Goal: Information Seeking & Learning: Learn about a topic

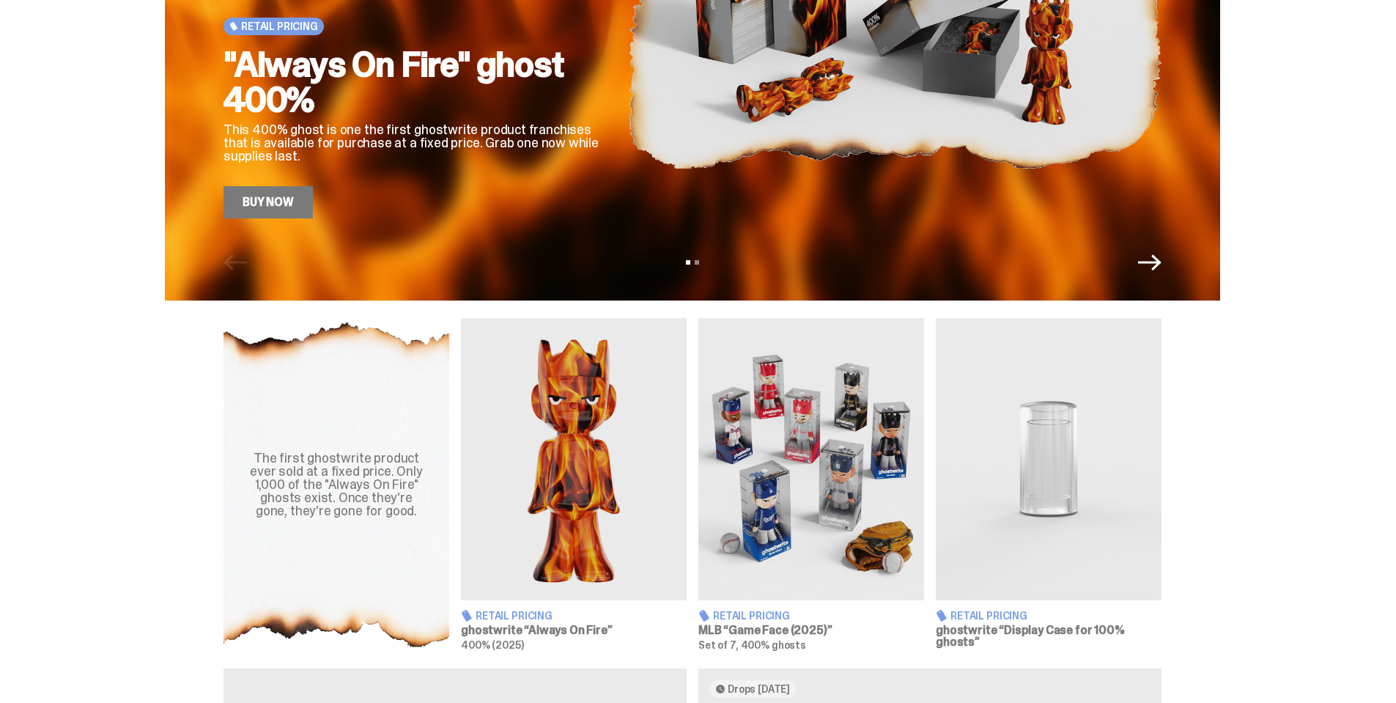
scroll to position [79, 0]
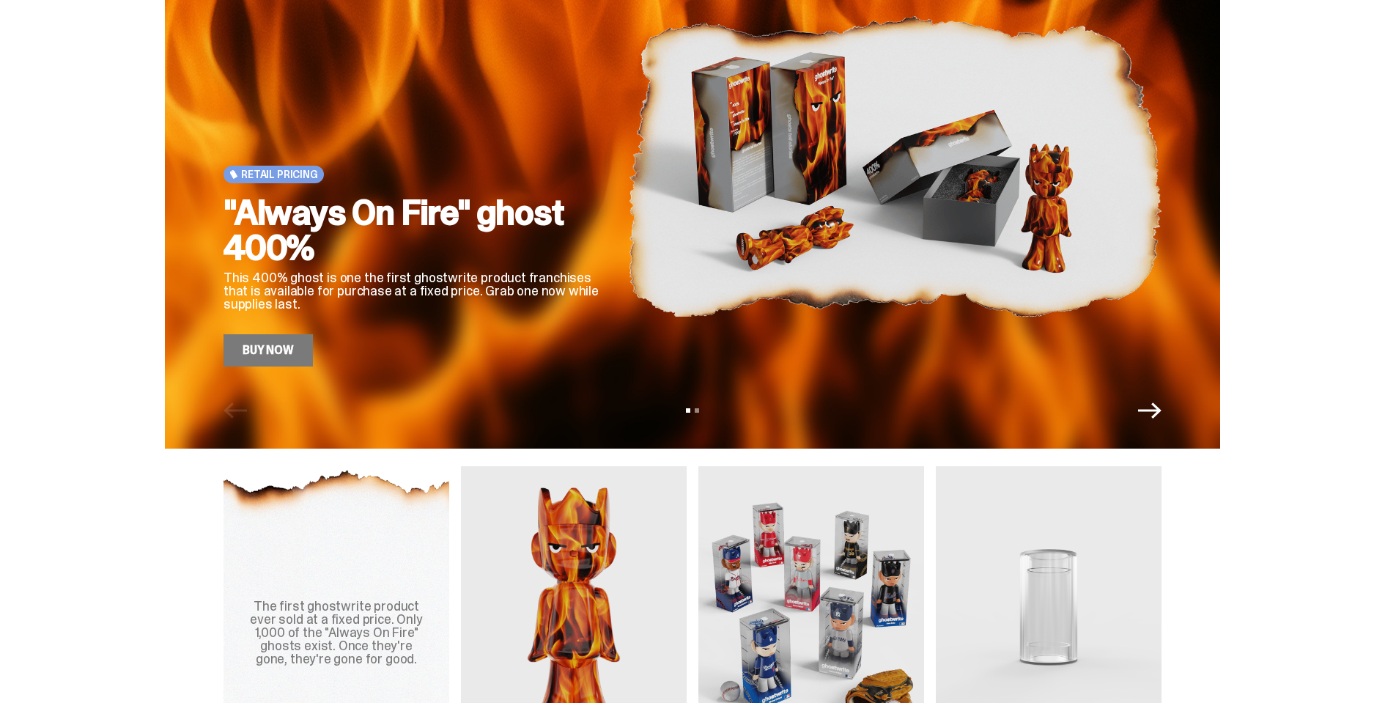
click at [1154, 411] on icon "Next" at bounding box center [1149, 410] width 23 height 16
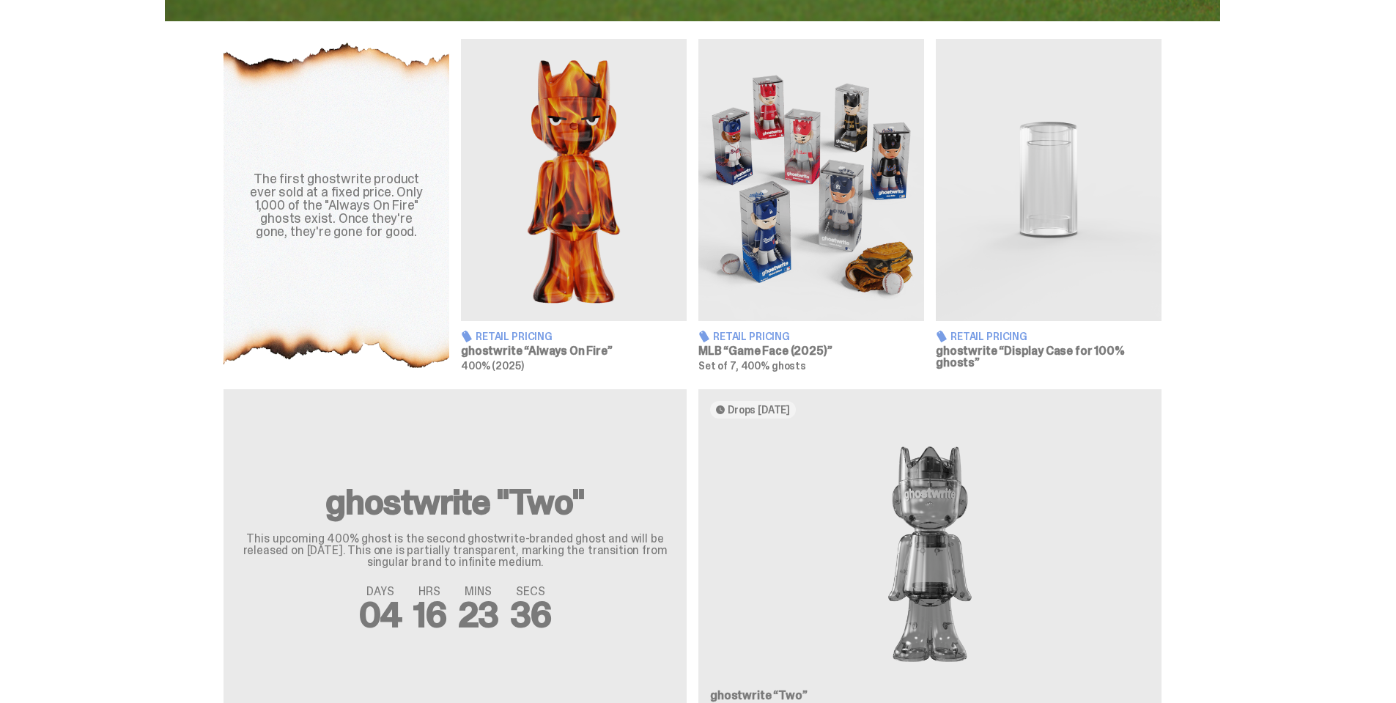
scroll to position [372, 0]
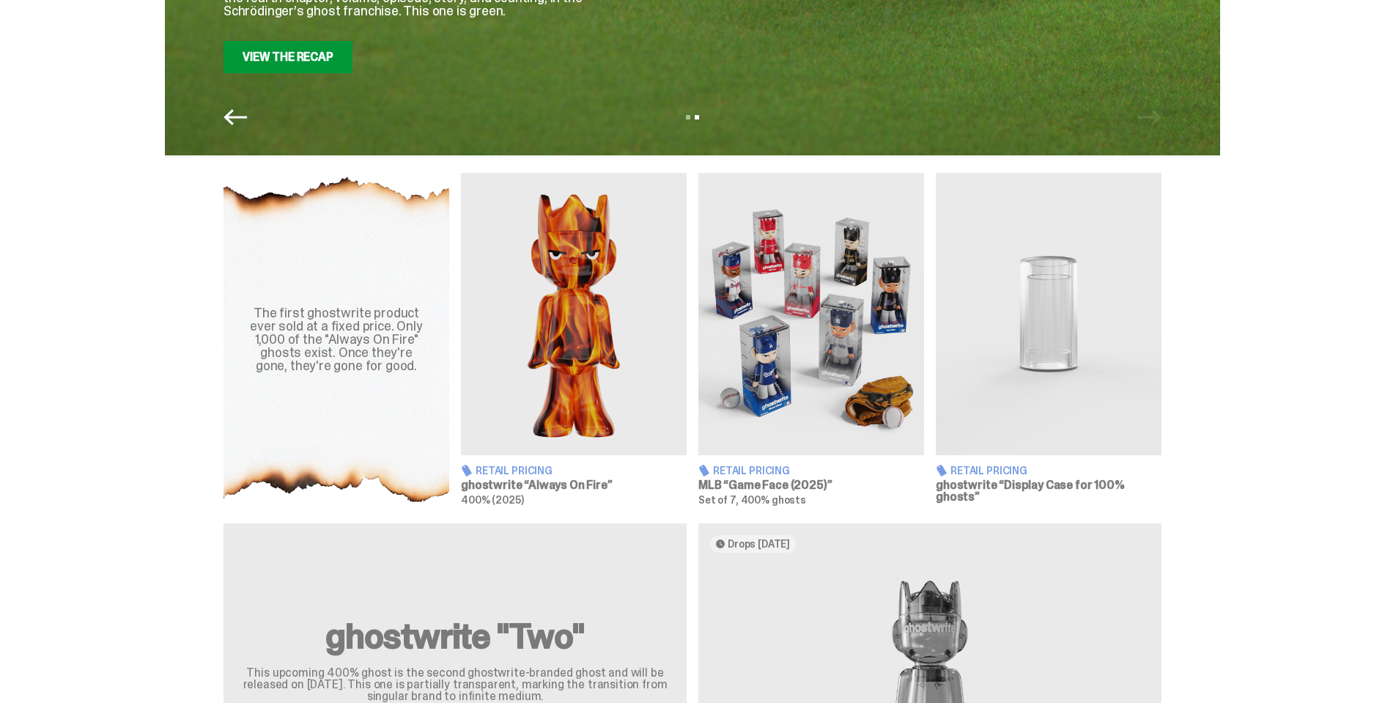
click at [747, 467] on span "Retail Pricing" at bounding box center [751, 470] width 77 height 10
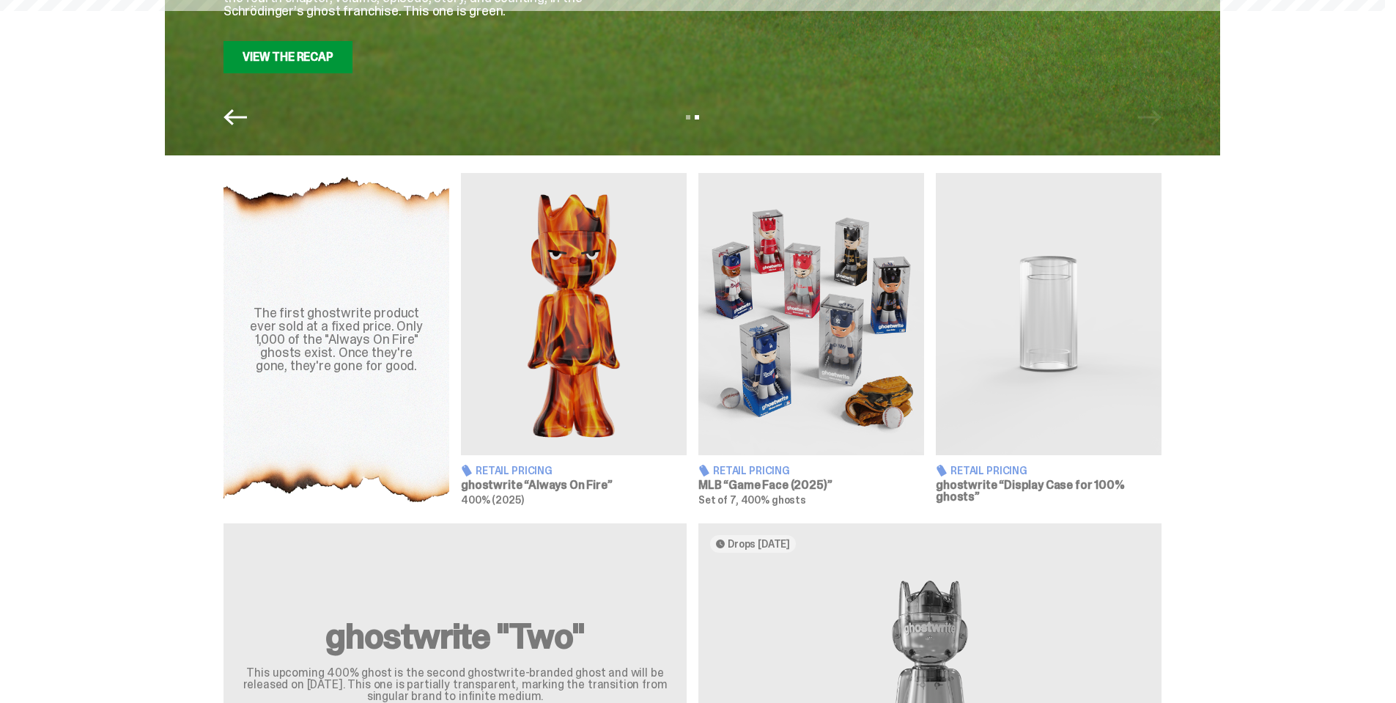
click at [606, 328] on img at bounding box center [574, 314] width 226 height 282
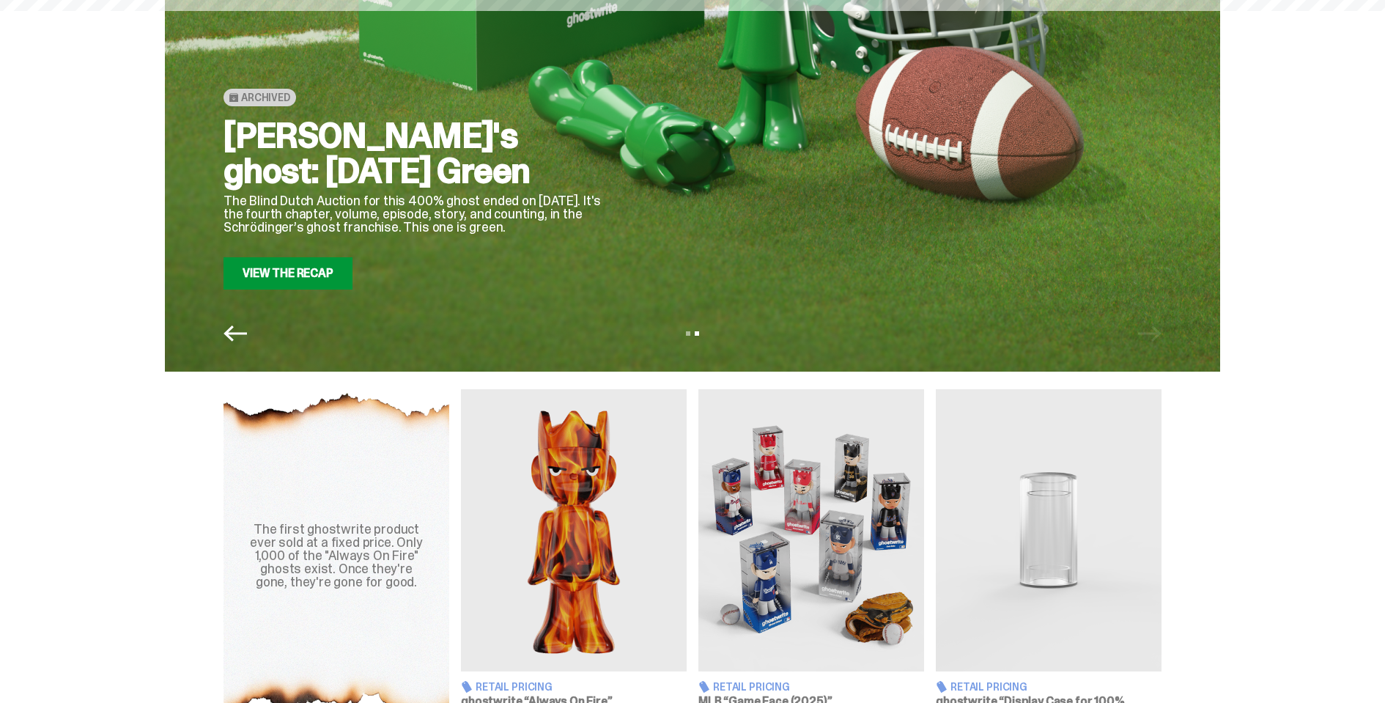
scroll to position [152, 0]
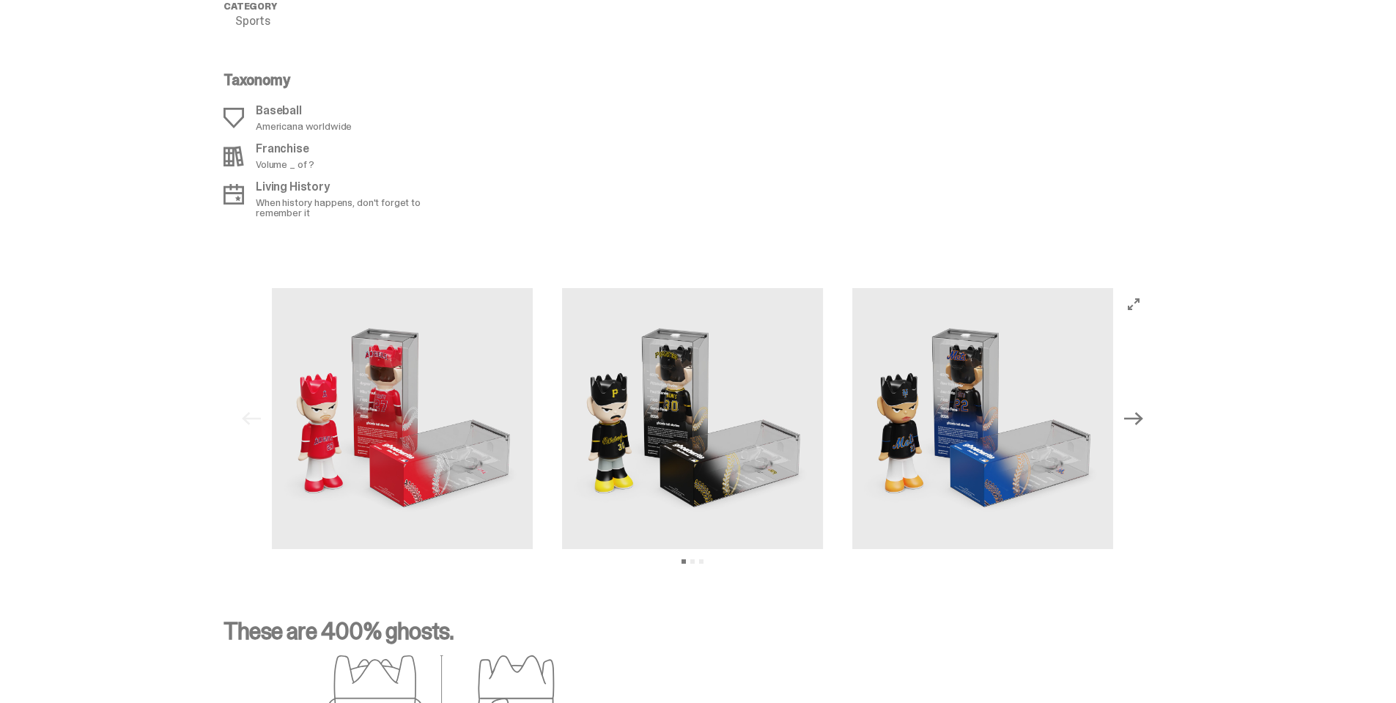
scroll to position [1978, 0]
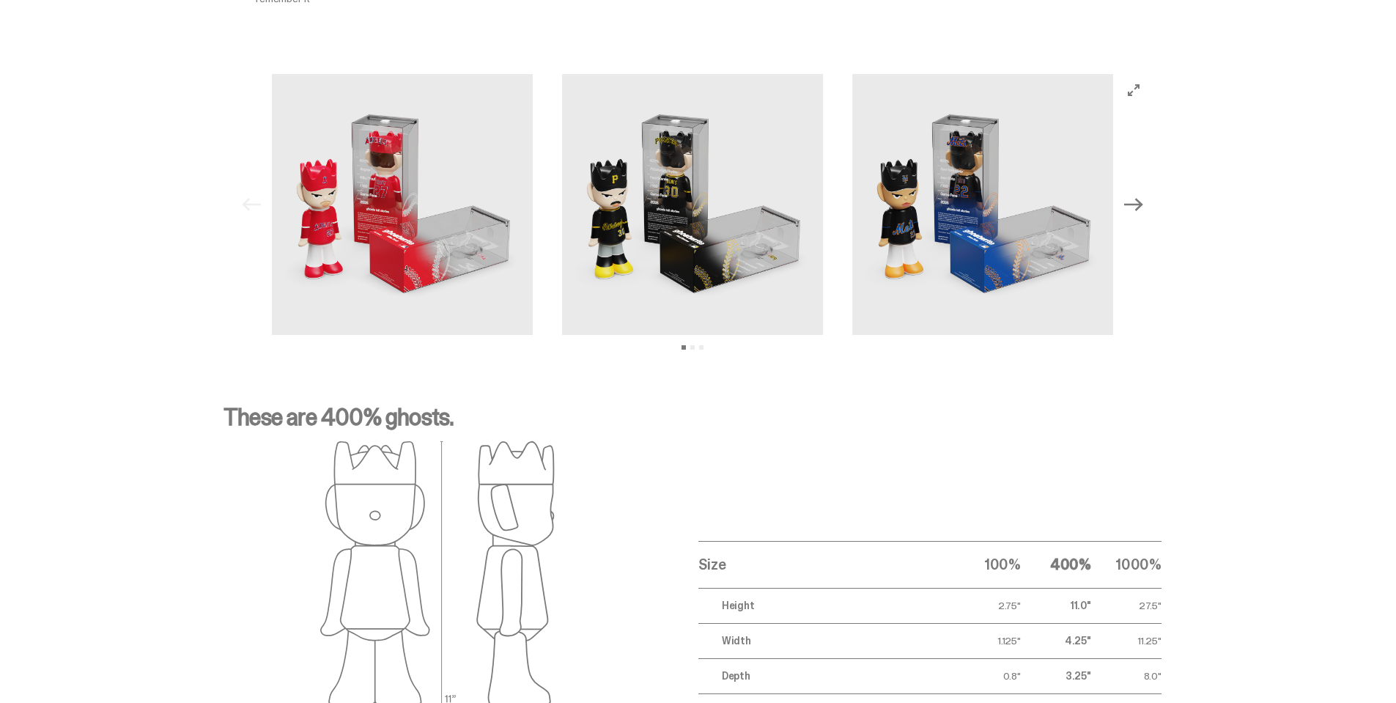
click at [1139, 204] on icon "Next" at bounding box center [1133, 204] width 19 height 13
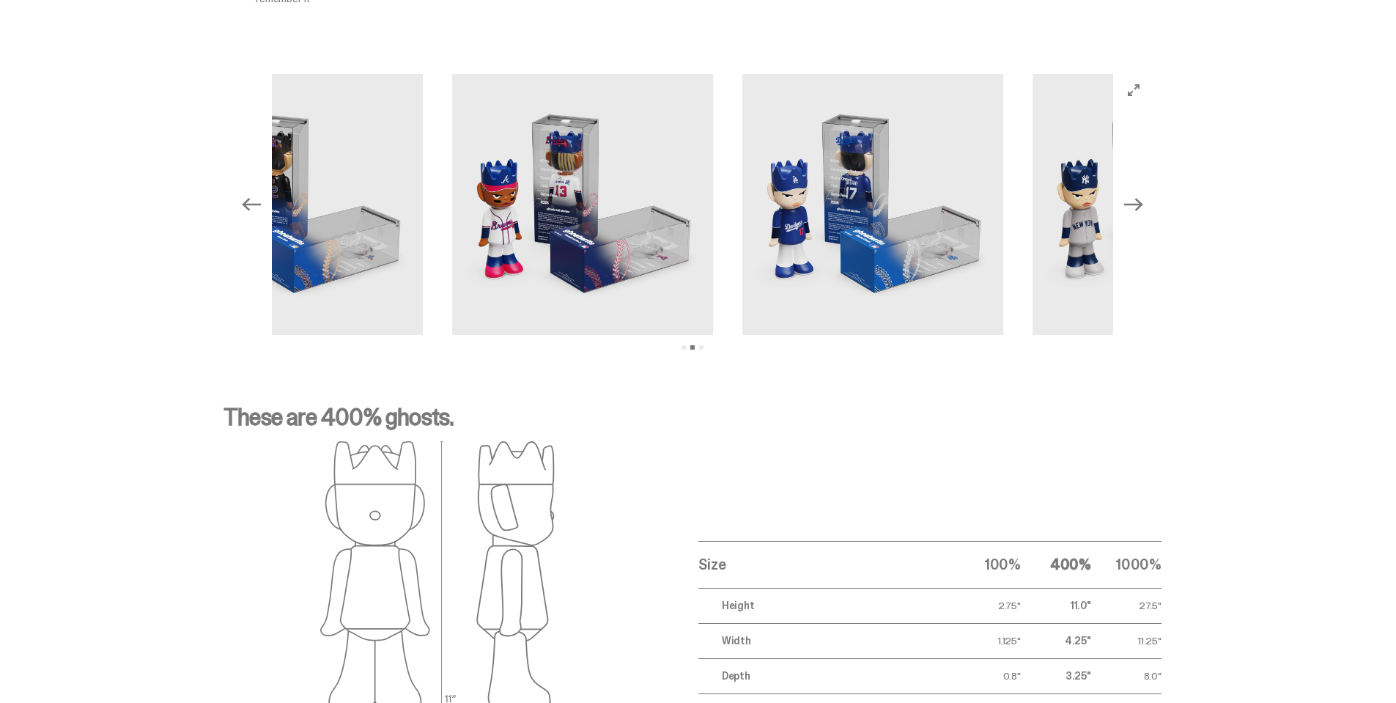
click at [1139, 204] on icon "Next" at bounding box center [1133, 204] width 19 height 13
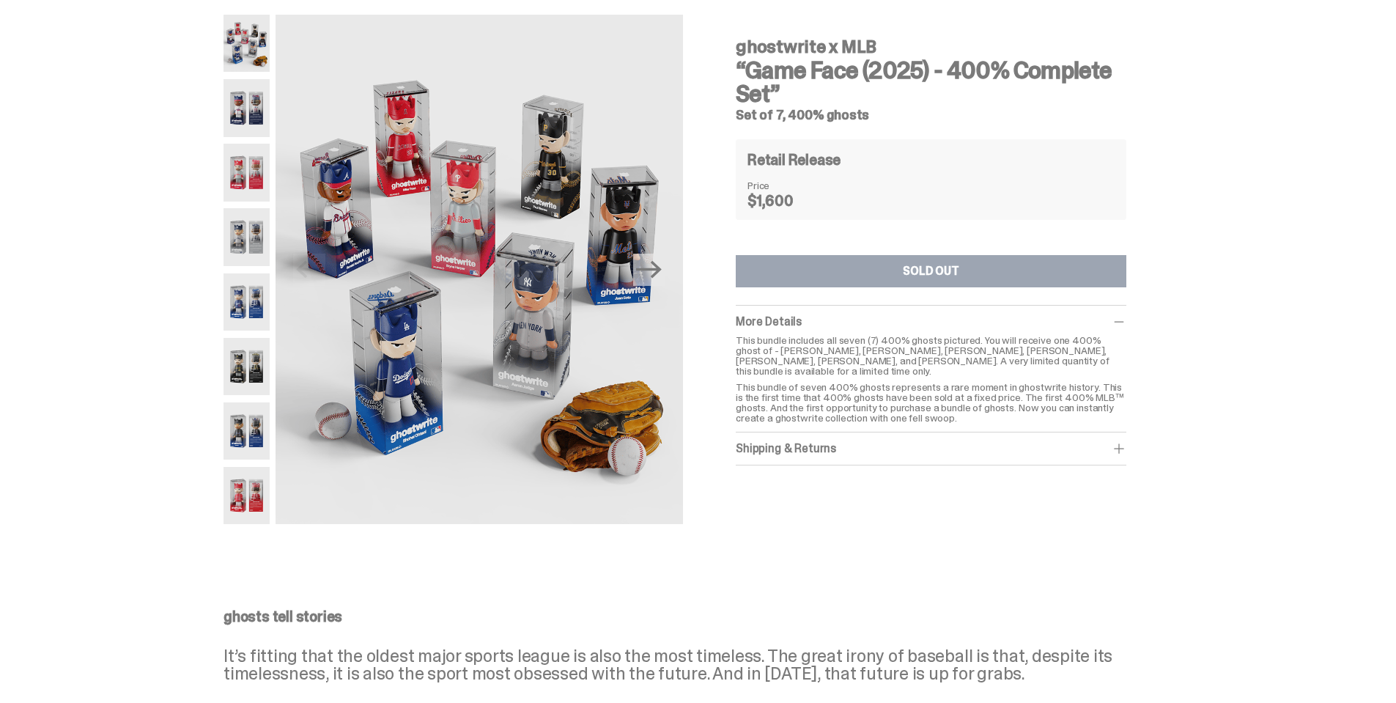
scroll to position [0, 0]
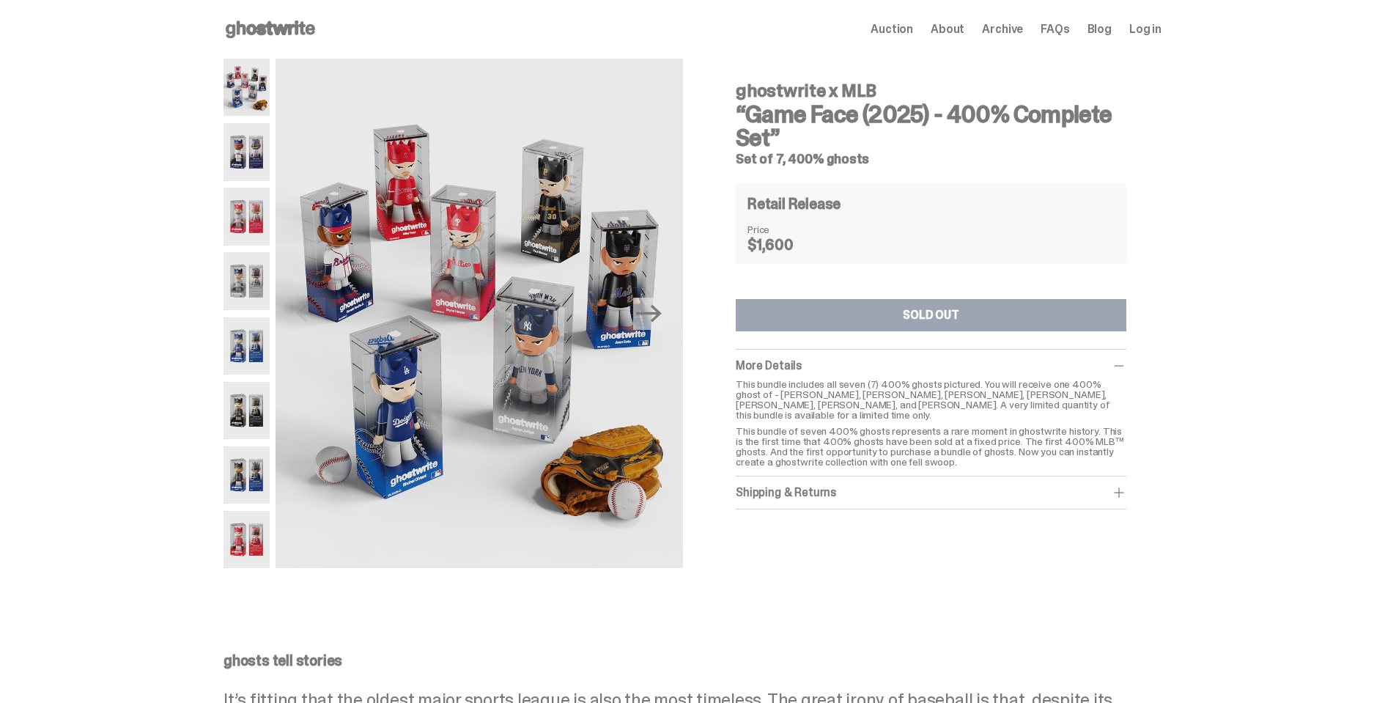
click at [272, 23] on icon at bounding box center [270, 29] width 94 height 23
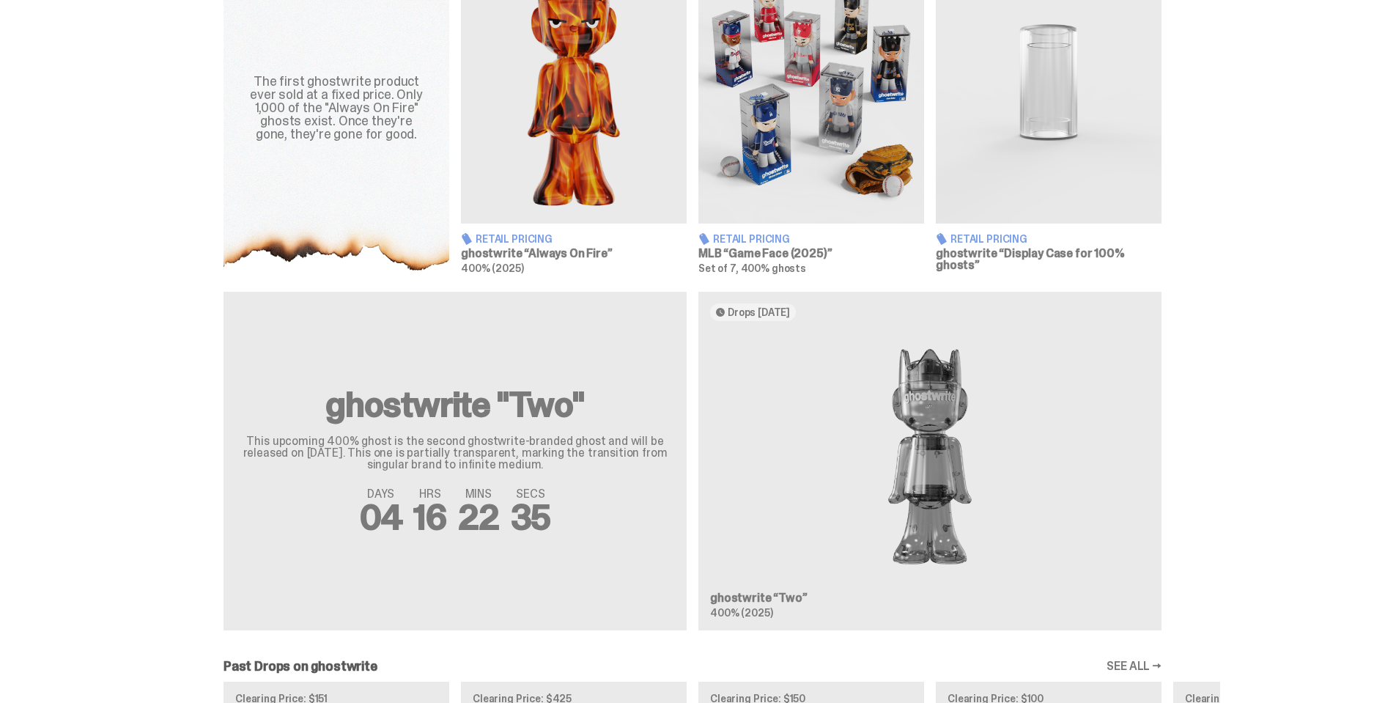
scroll to position [733, 0]
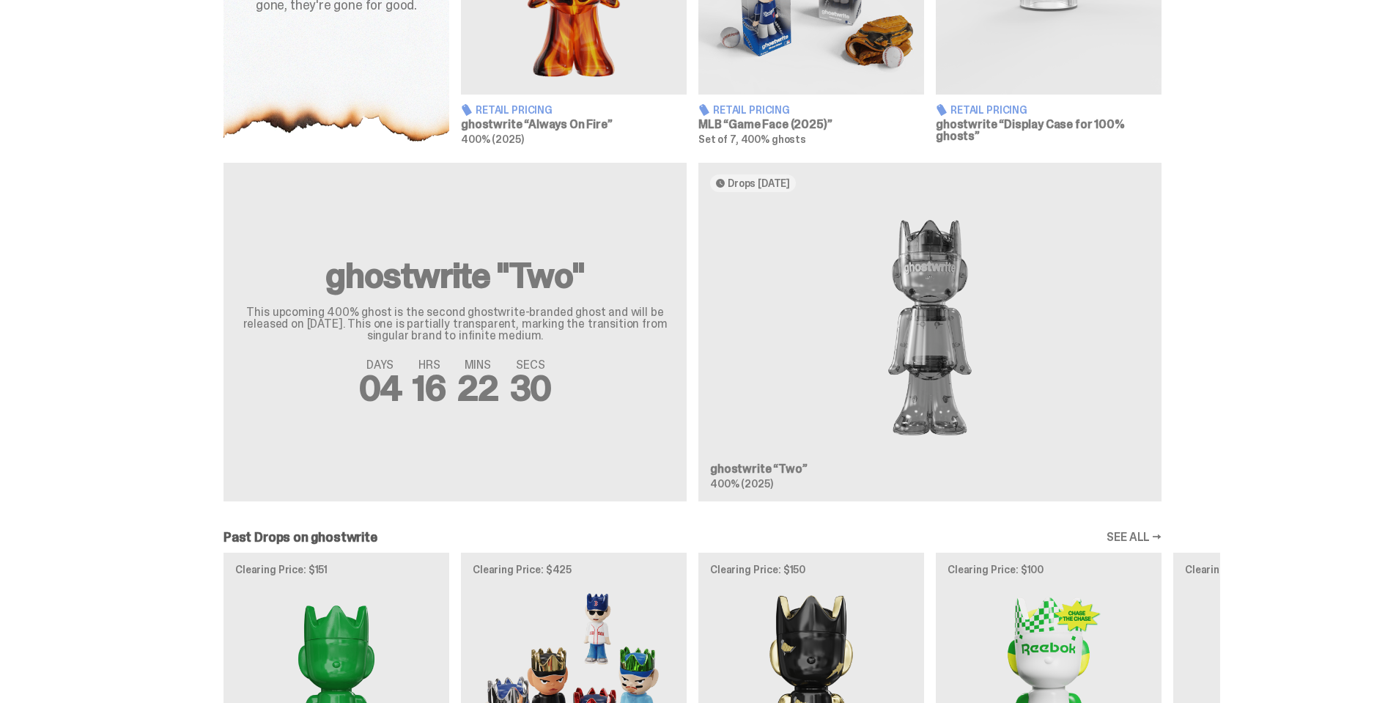
click at [414, 273] on div "ghostwrite "Two" This upcoming 400% ghost is the second ghostwrite-branded ghos…" at bounding box center [692, 338] width 1055 height 350
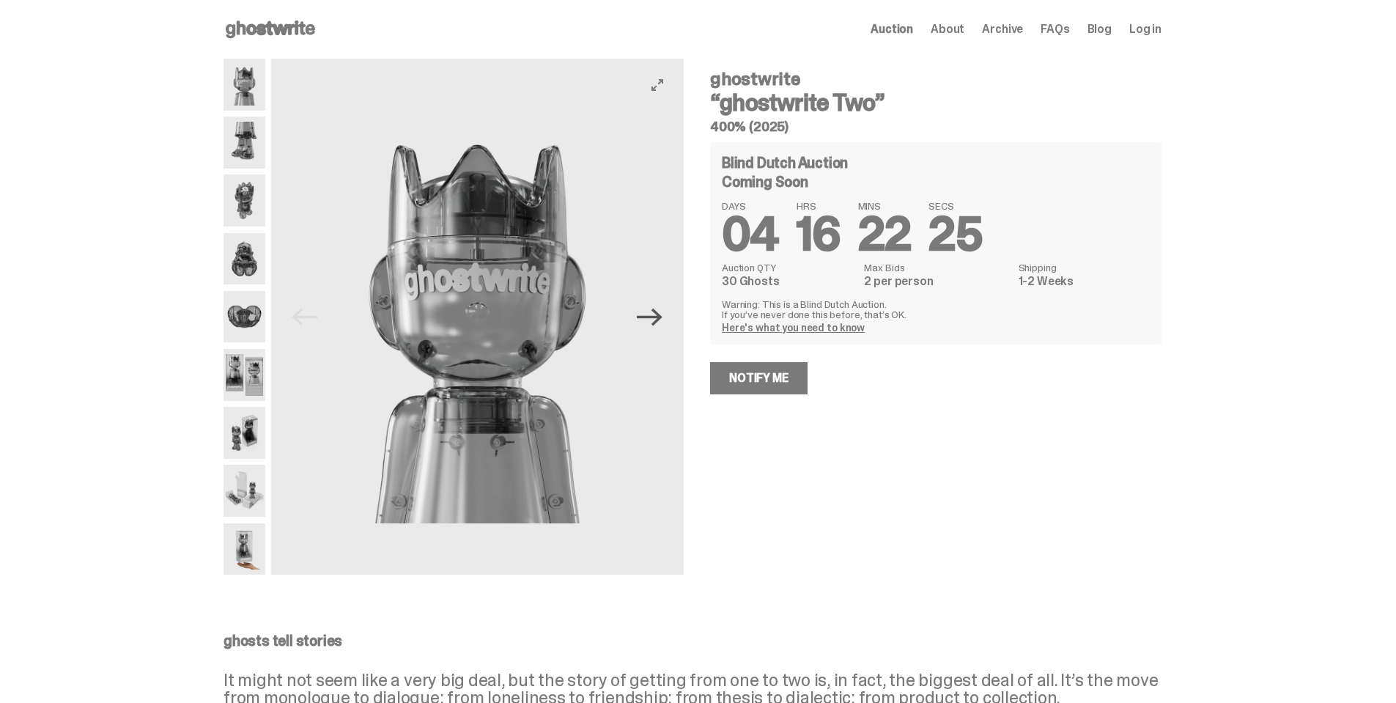
click at [662, 323] on icon "Next" at bounding box center [650, 317] width 26 height 26
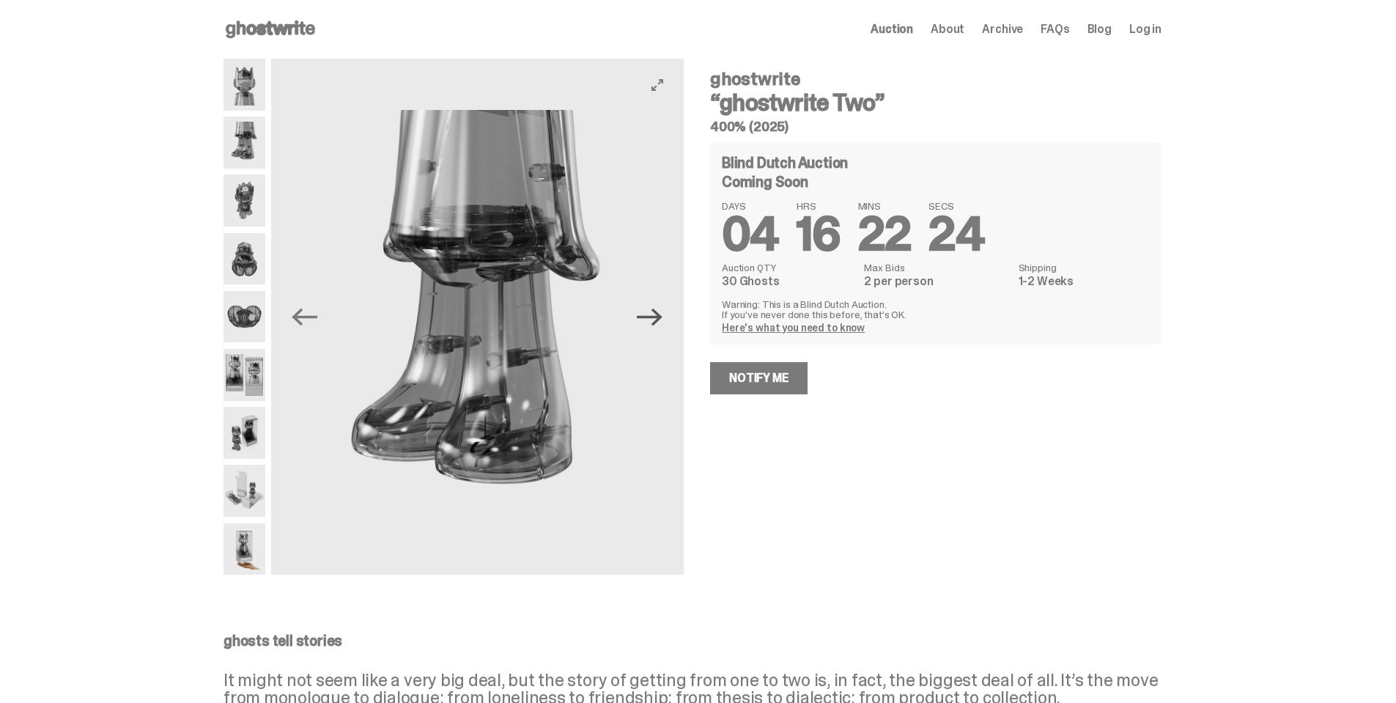
click at [662, 323] on icon "Next" at bounding box center [650, 317] width 26 height 26
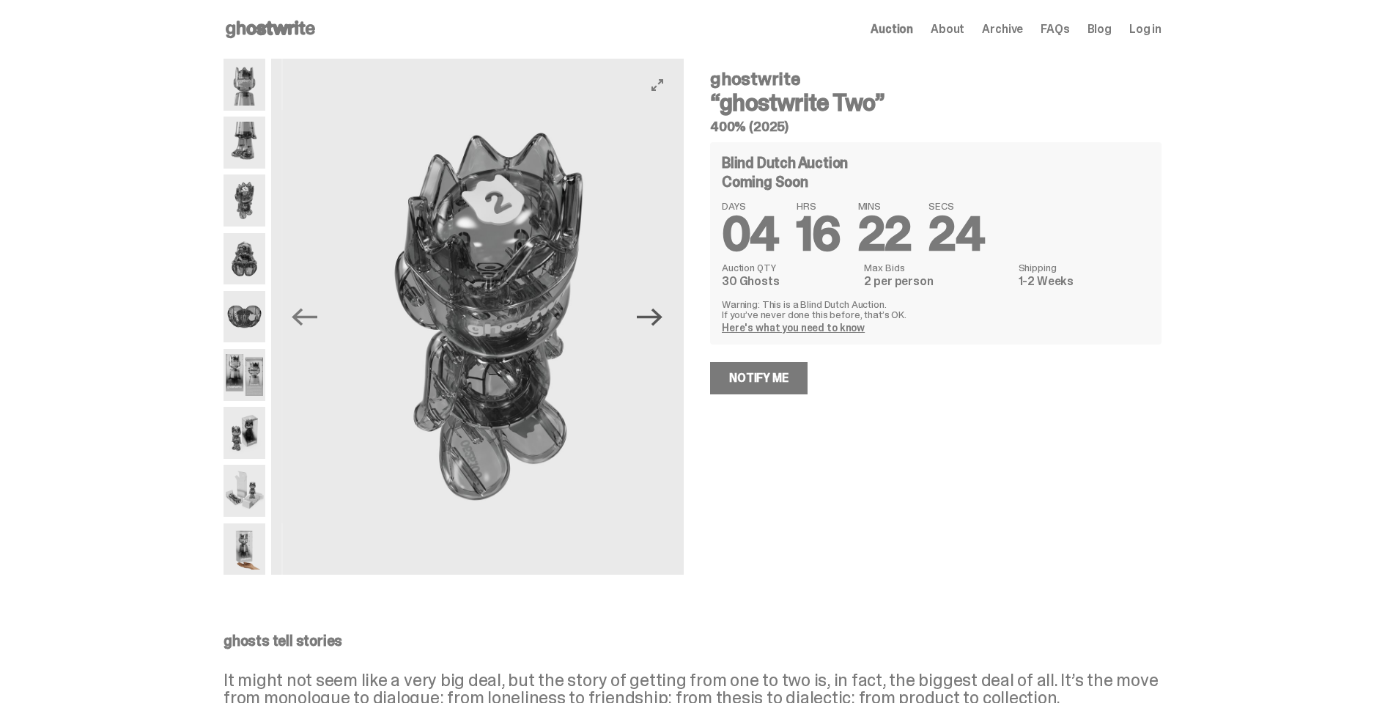
click at [662, 323] on icon "Next" at bounding box center [650, 317] width 26 height 26
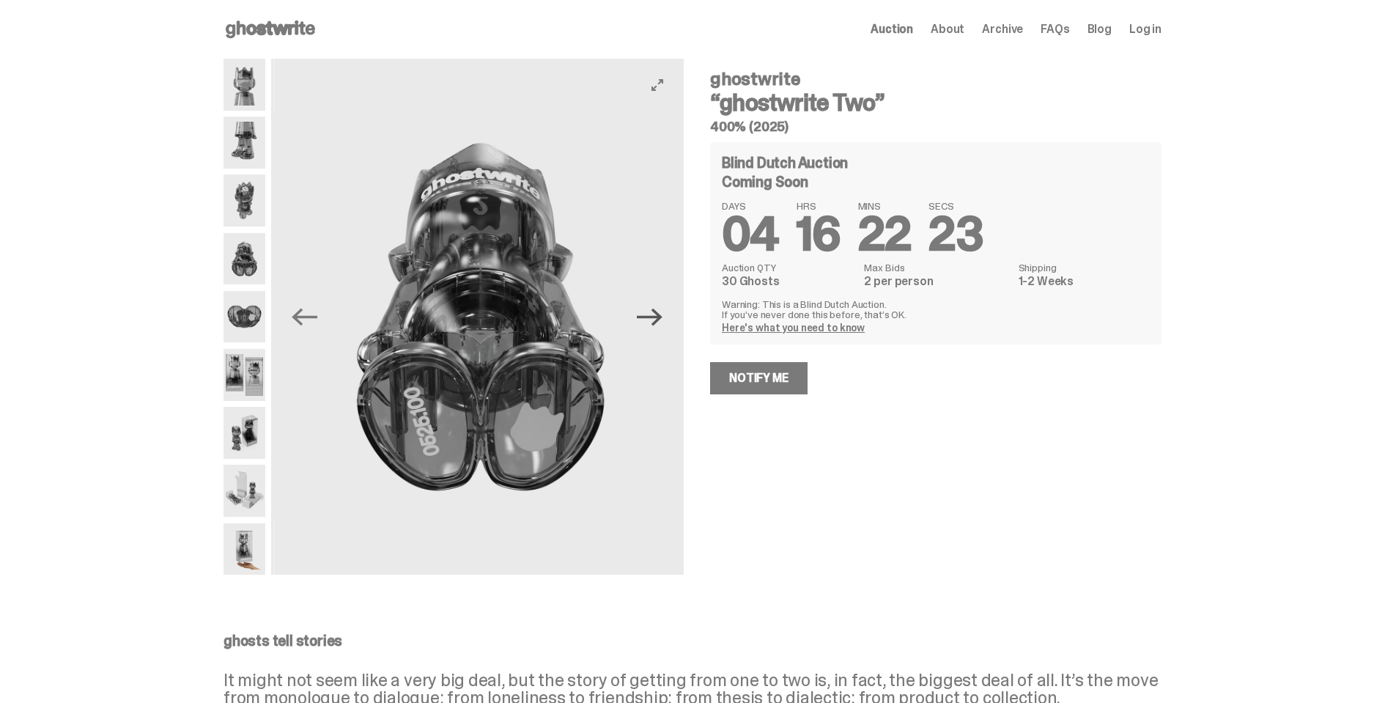
click at [662, 323] on icon "Next" at bounding box center [650, 317] width 26 height 26
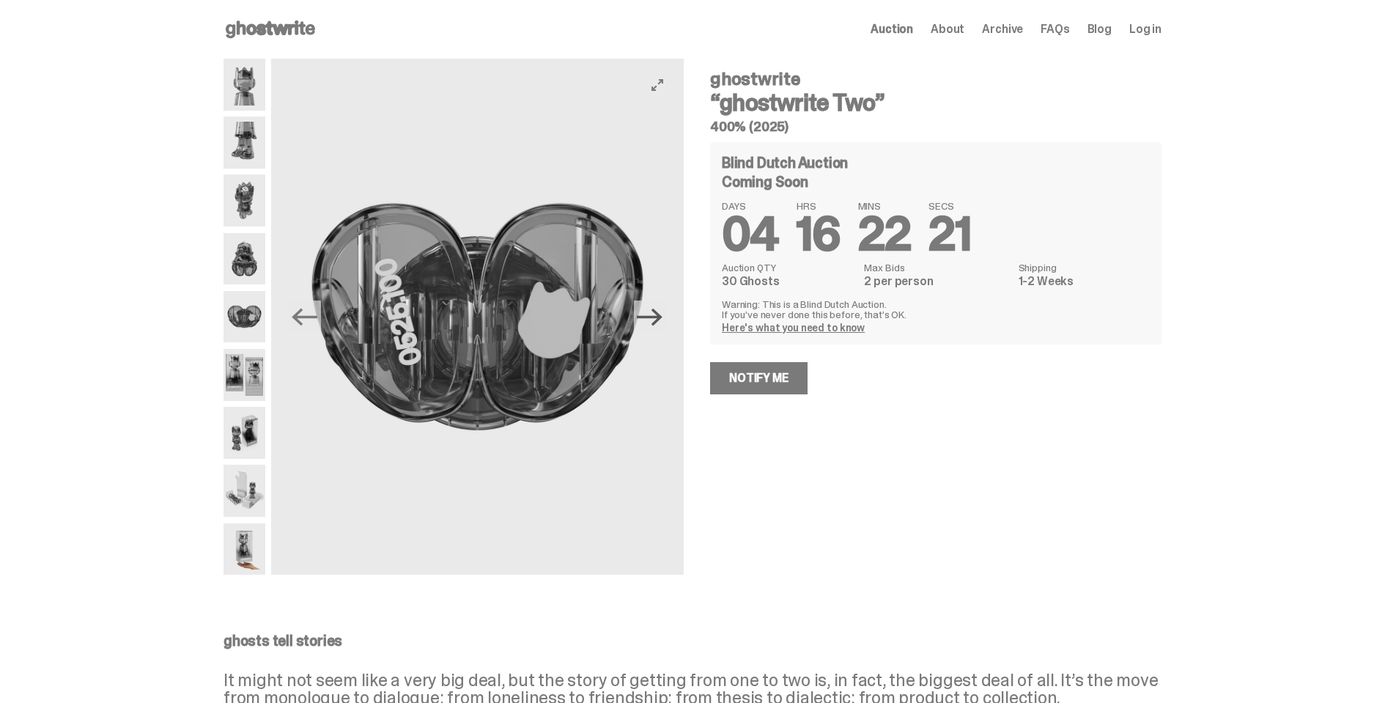
click at [662, 323] on icon "Next" at bounding box center [650, 317] width 26 height 26
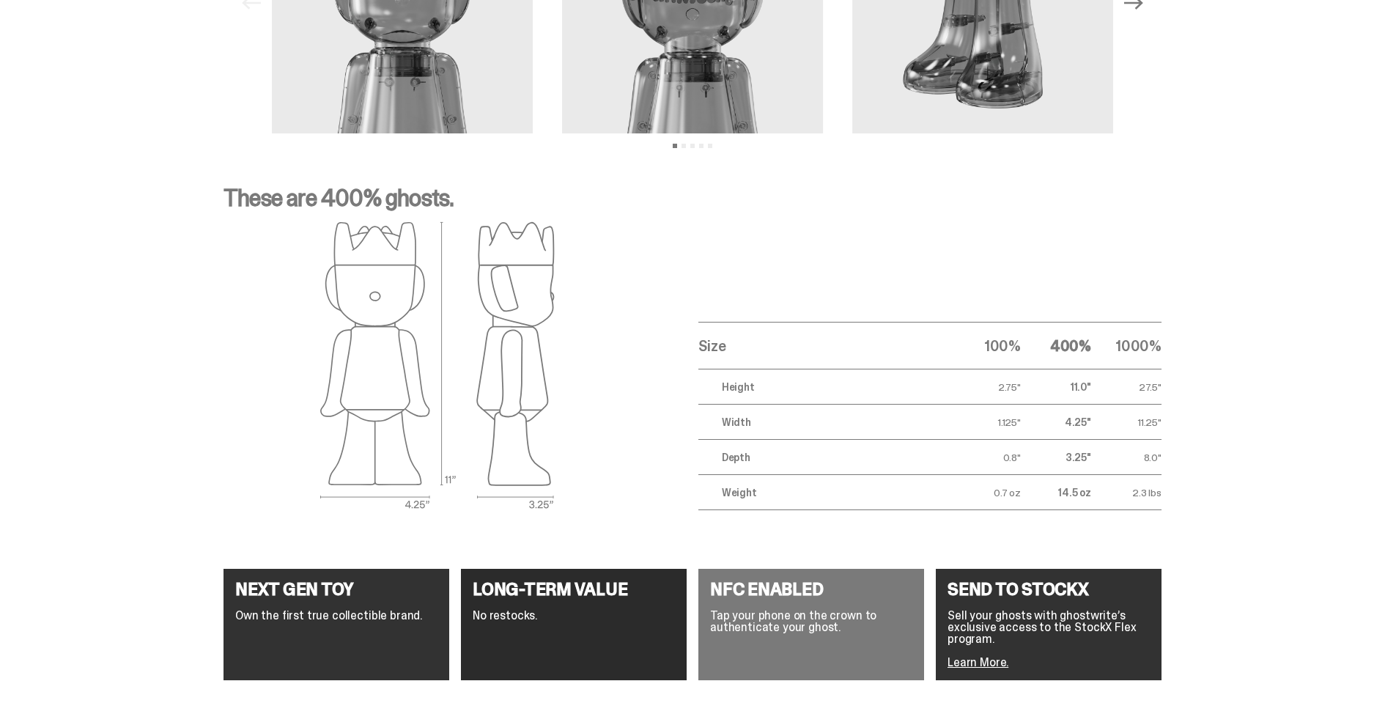
scroll to position [1489, 0]
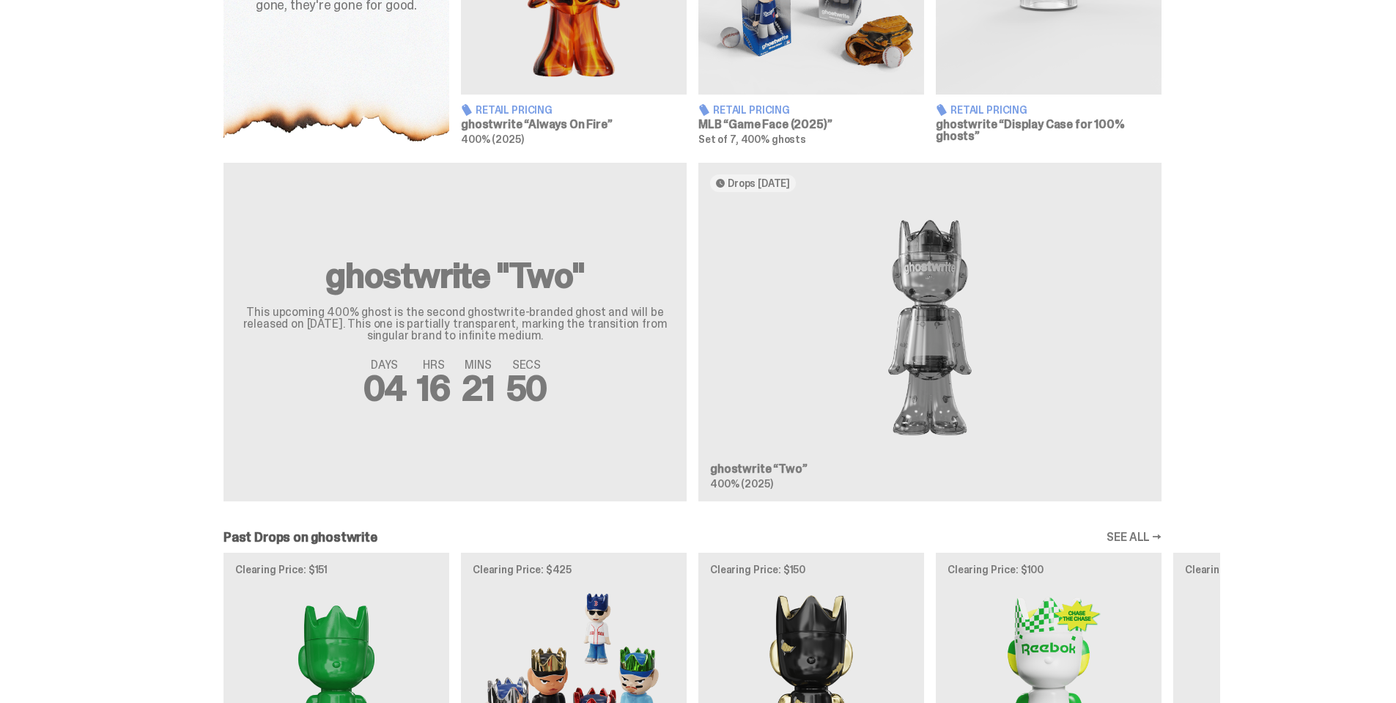
scroll to position [1099, 0]
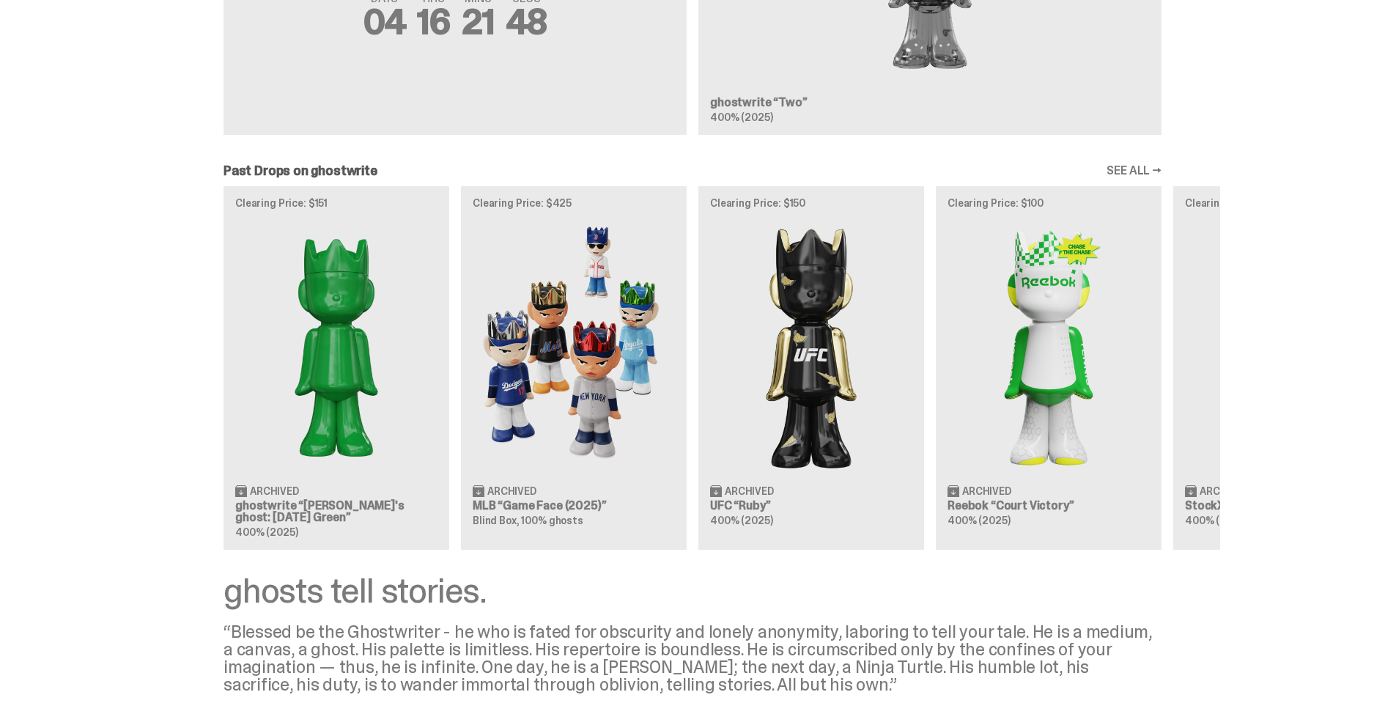
click at [1127, 166] on link "SEE ALL →" at bounding box center [1133, 171] width 55 height 12
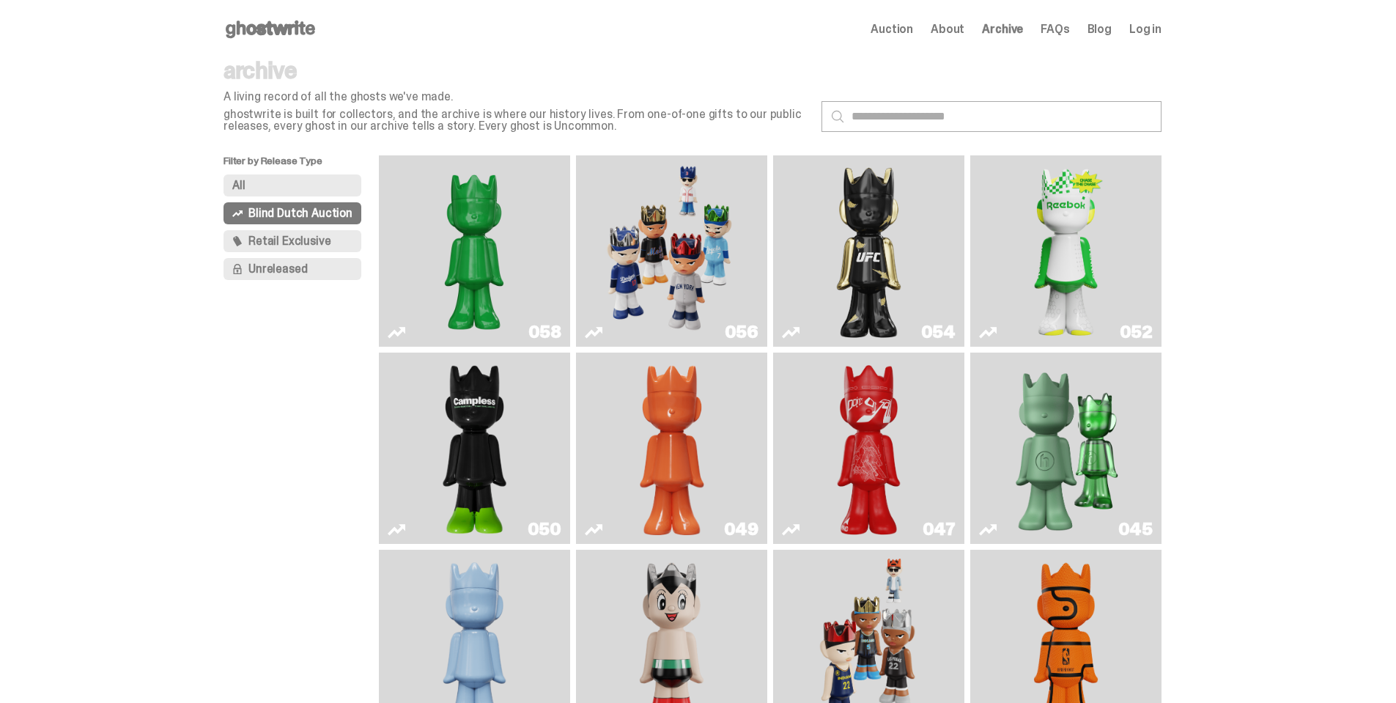
click at [299, 237] on span "Retail Exclusive" at bounding box center [289, 241] width 82 height 12
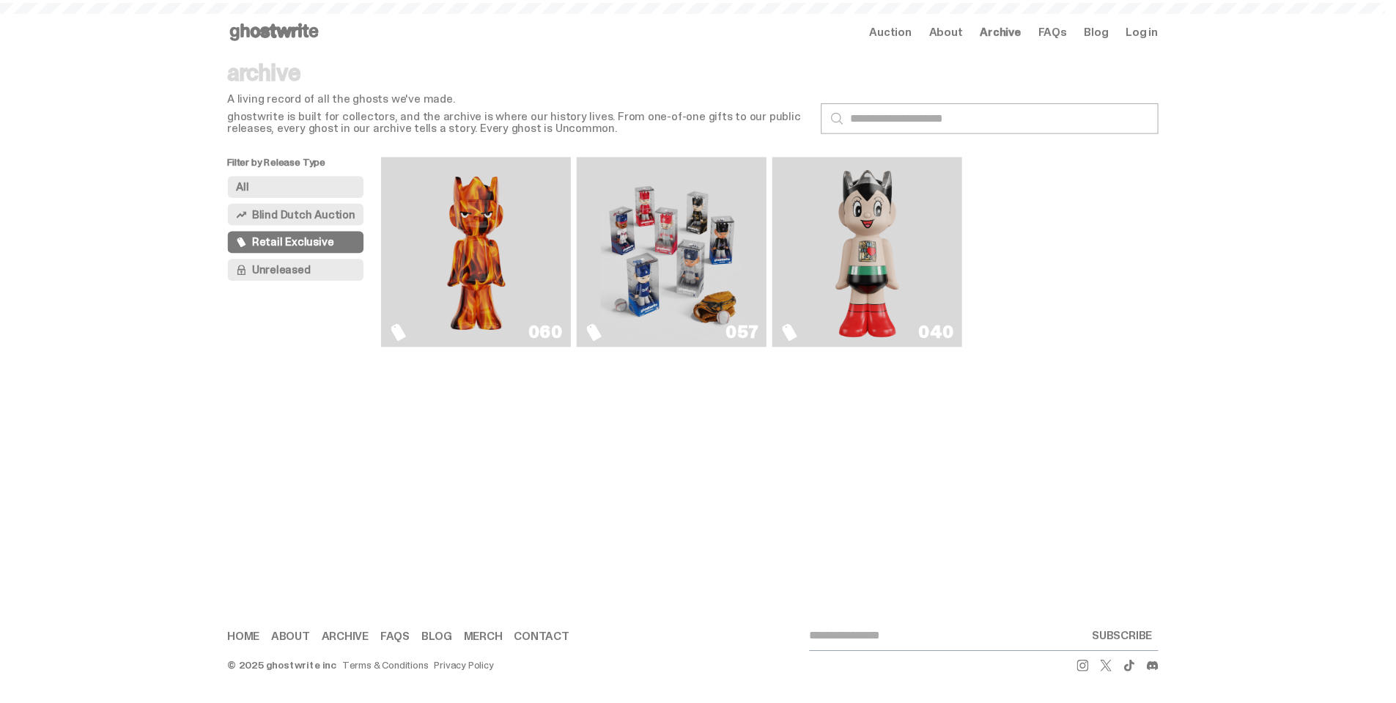
scroll to position [1099, 0]
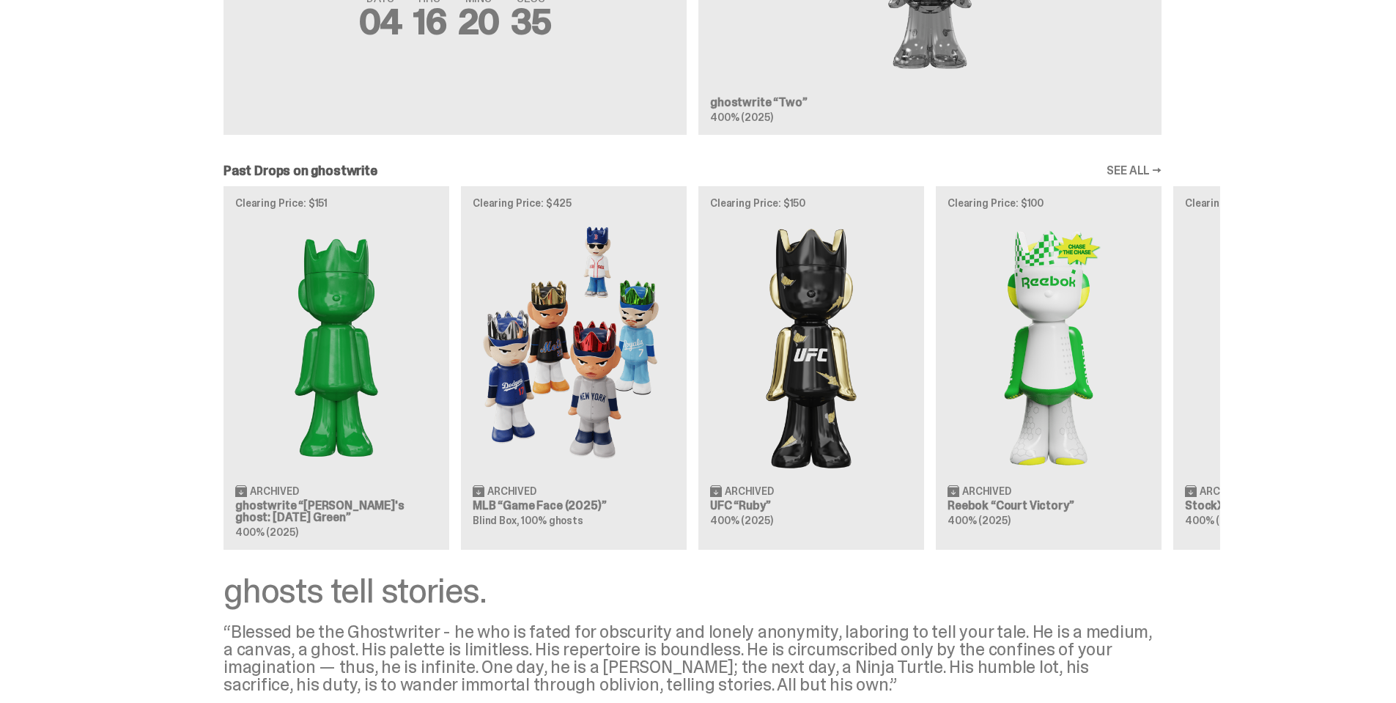
click at [1144, 170] on link "SEE ALL →" at bounding box center [1133, 171] width 55 height 12
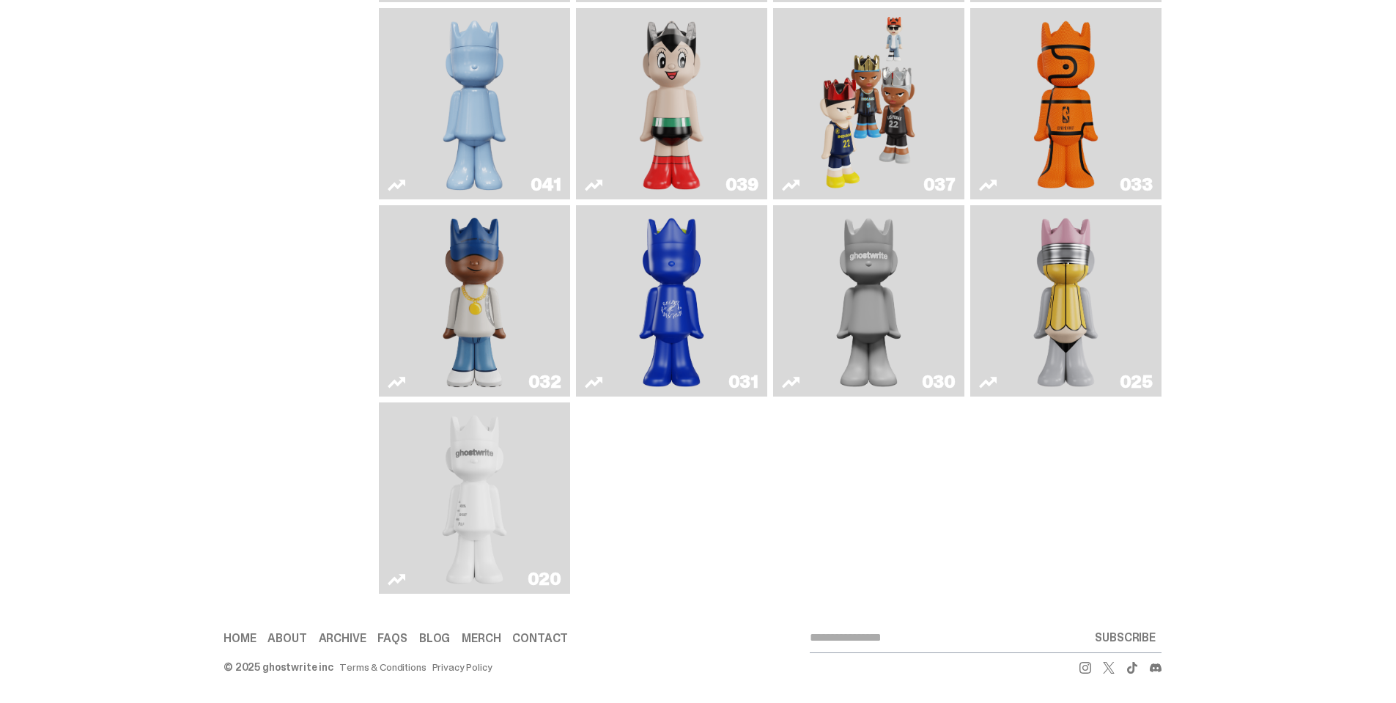
scroll to position [549, 0]
